Goal: Check status: Check status

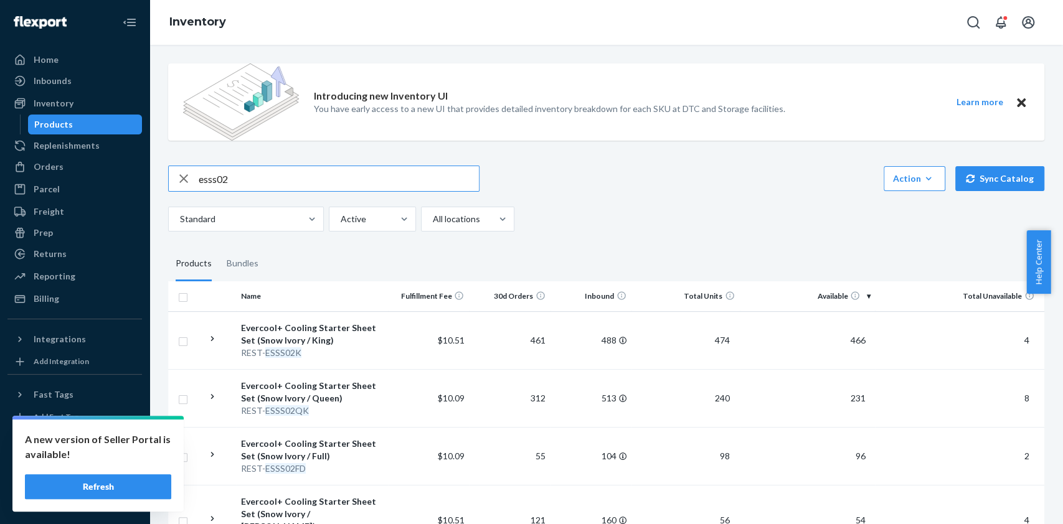
click at [270, 182] on input "esss02" at bounding box center [339, 178] width 280 height 25
type input "esss07"
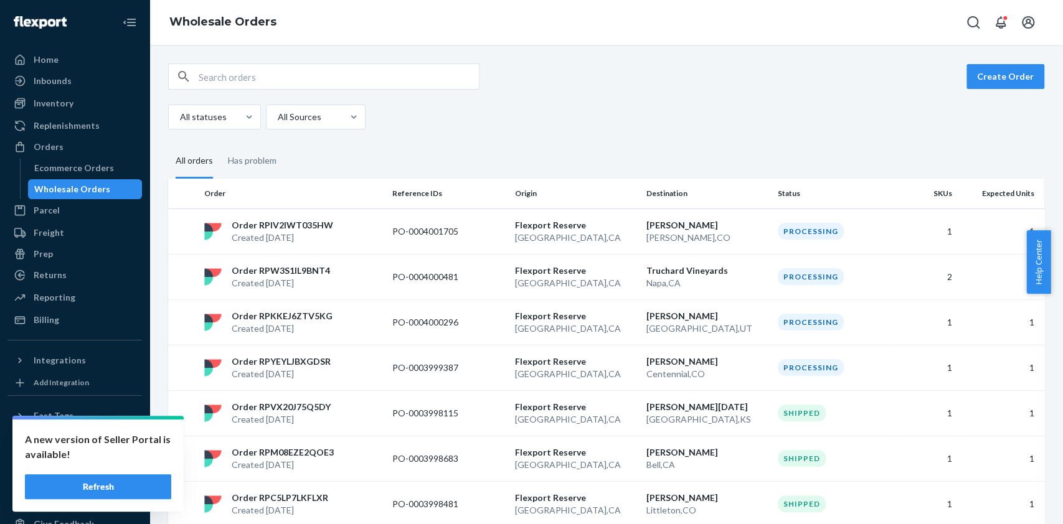
click at [318, 78] on input "text" at bounding box center [339, 76] width 280 height 25
paste input "1652421"
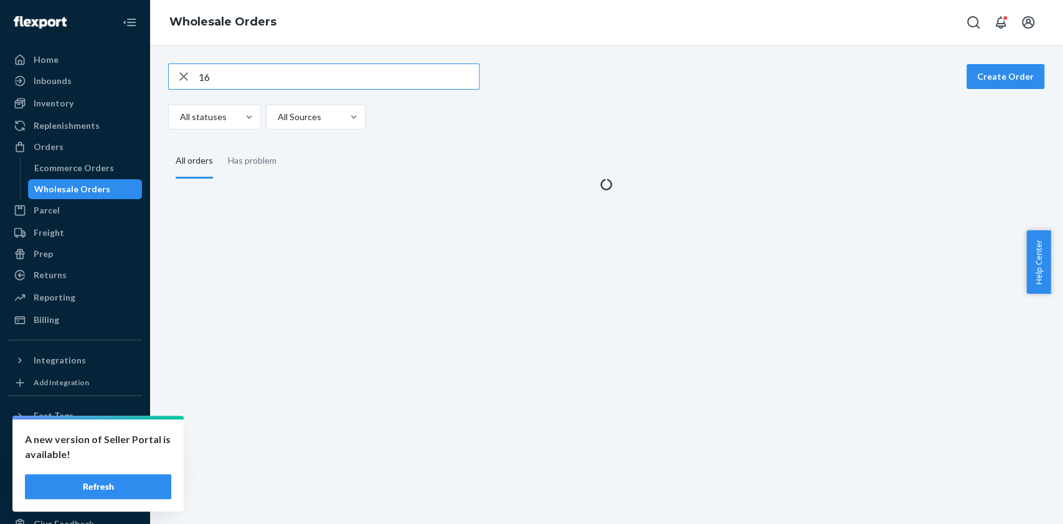
type input "1"
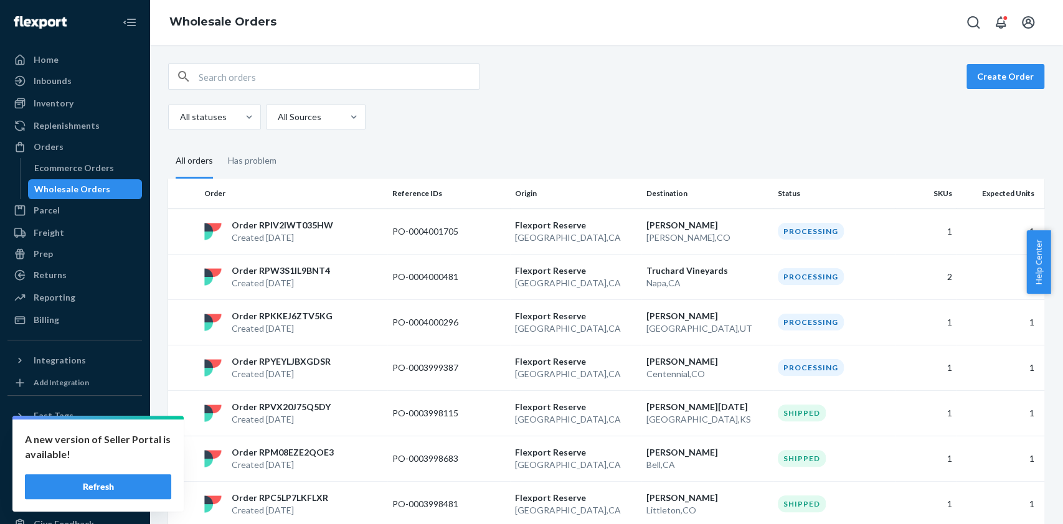
click at [117, 491] on button "Refresh" at bounding box center [98, 487] width 146 height 25
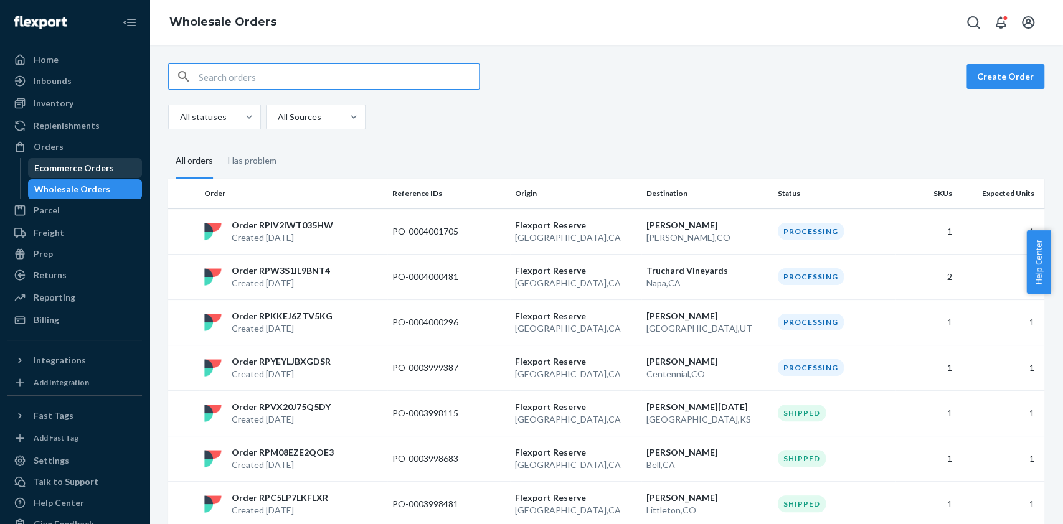
click at [54, 169] on div "Ecommerce Orders" at bounding box center [74, 168] width 80 height 12
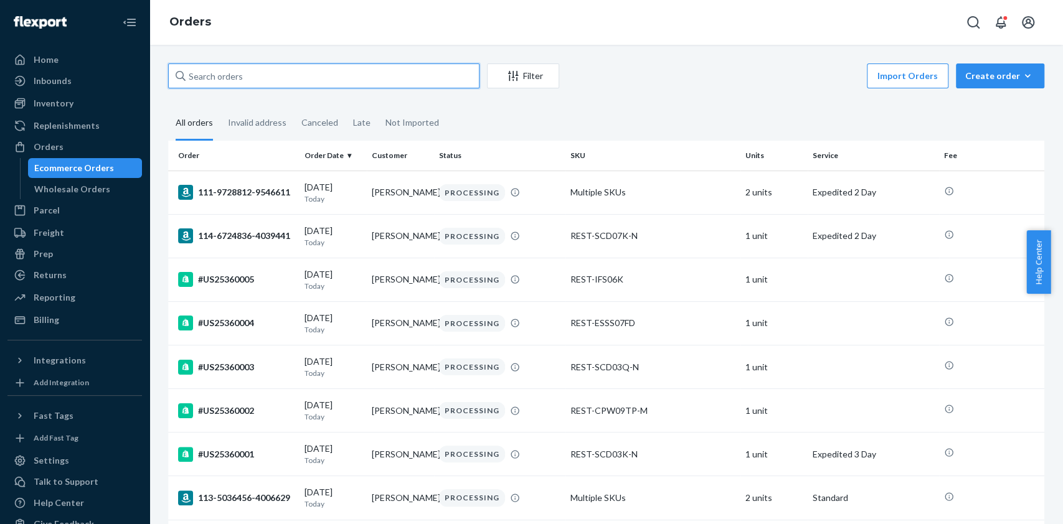
click at [268, 78] on input "text" at bounding box center [323, 76] width 311 height 25
paste input "1652421"
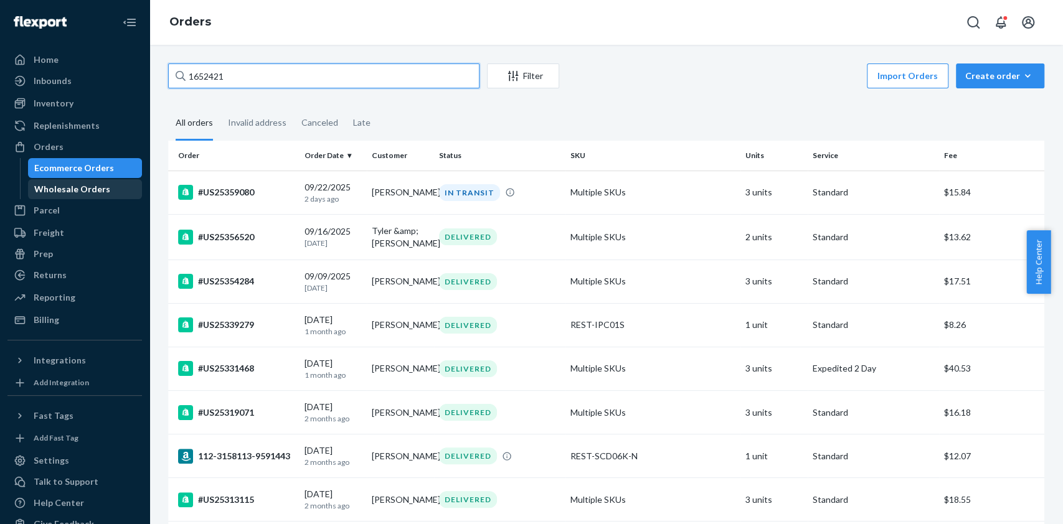
type input "1652421"
click at [70, 184] on div "Wholesale Orders" at bounding box center [72, 189] width 76 height 12
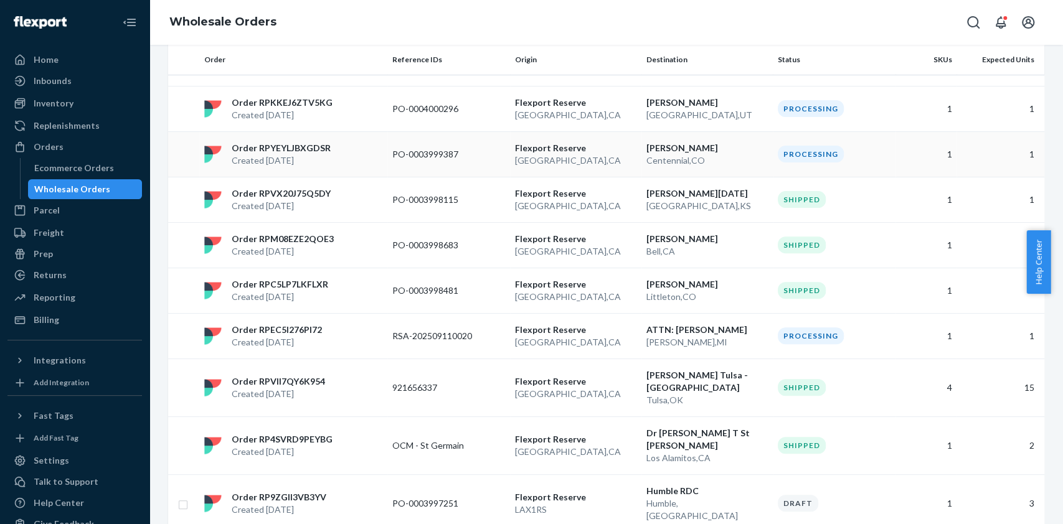
scroll to position [214, 0]
click at [428, 381] on p "921656337" at bounding box center [442, 387] width 100 height 12
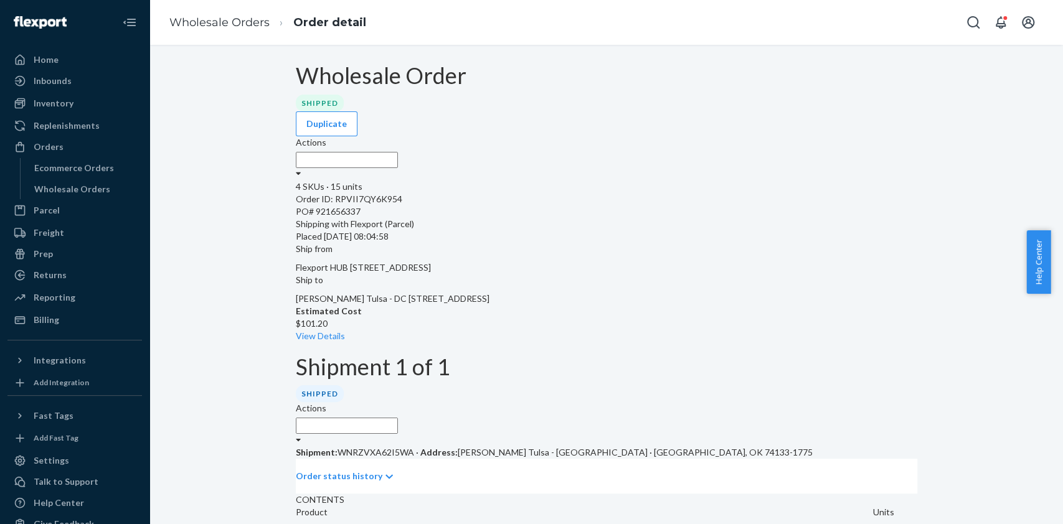
scroll to position [505, 0]
